Goal: Task Accomplishment & Management: Use online tool/utility

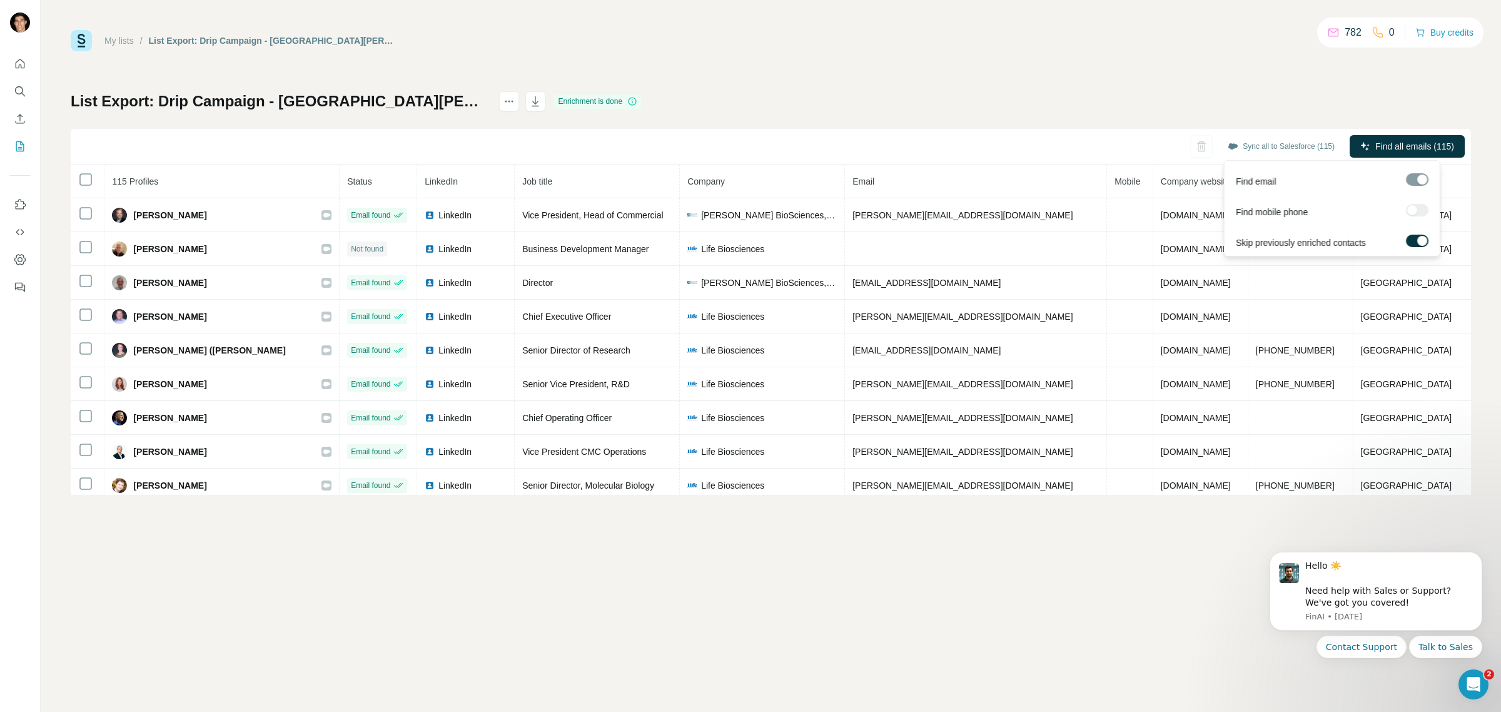
click at [1416, 179] on div at bounding box center [1417, 179] width 23 height 13
click at [1380, 147] on span "Find all emails (115)" at bounding box center [1414, 146] width 79 height 13
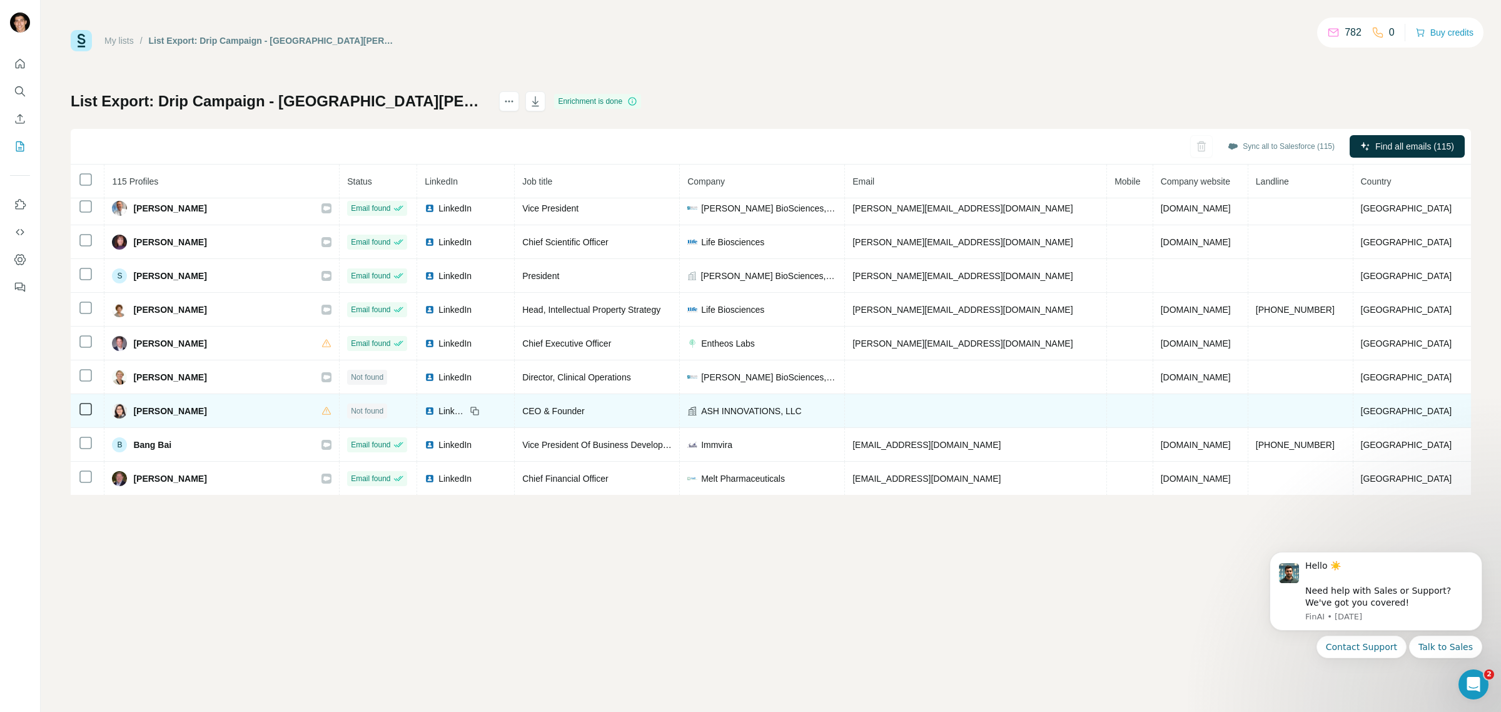
scroll to position [381, 0]
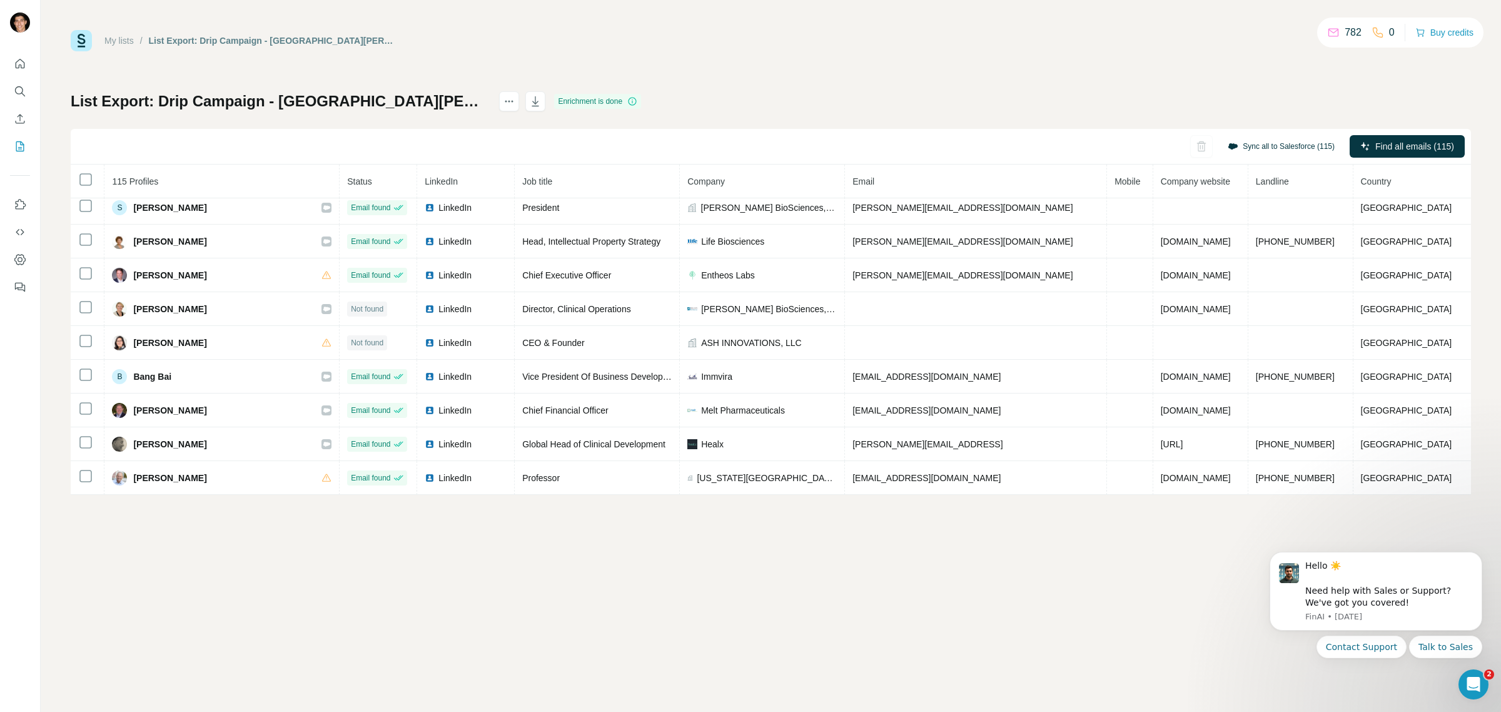
click at [1261, 148] on button "Sync all to Salesforce (115)" at bounding box center [1281, 146] width 124 height 19
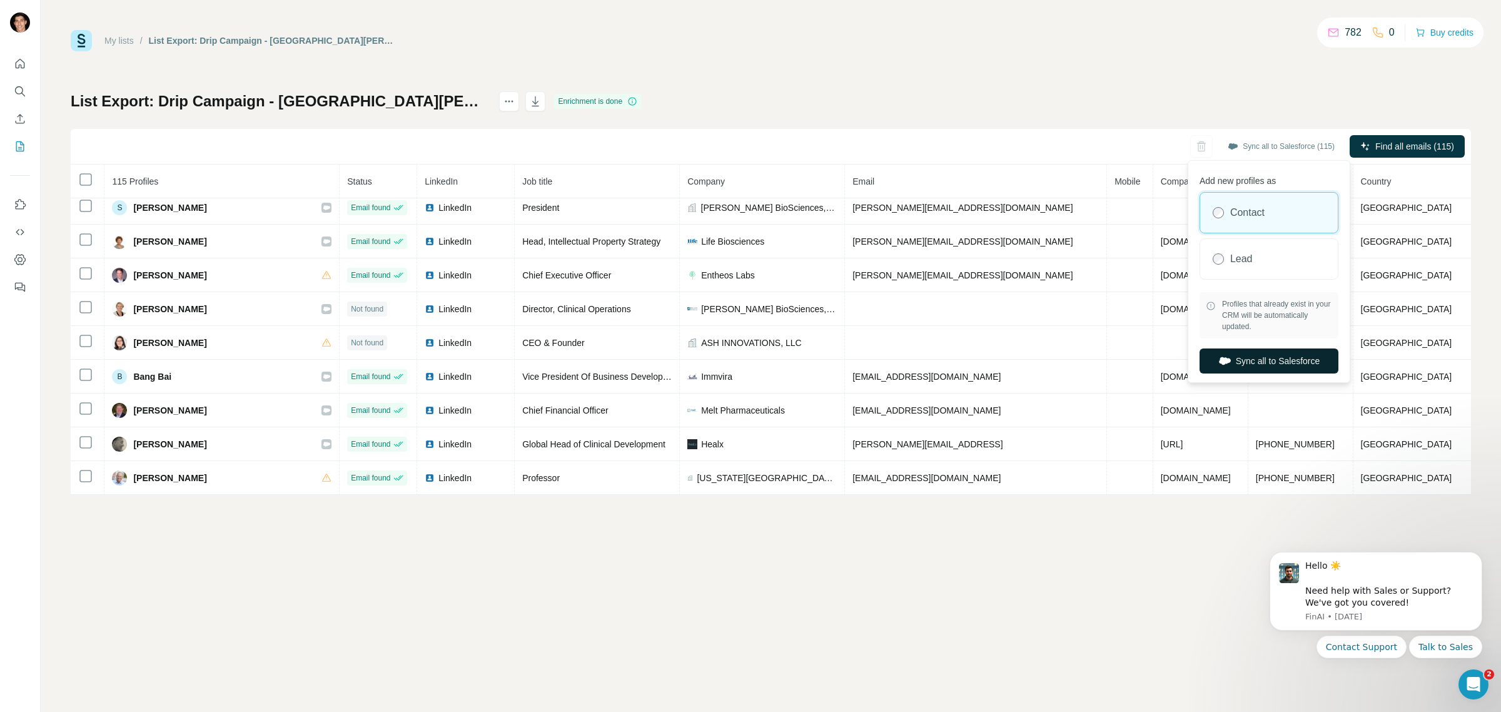
click at [1291, 366] on button "Sync all to Salesforce" at bounding box center [1268, 360] width 139 height 25
